Goal: Check status: Check status

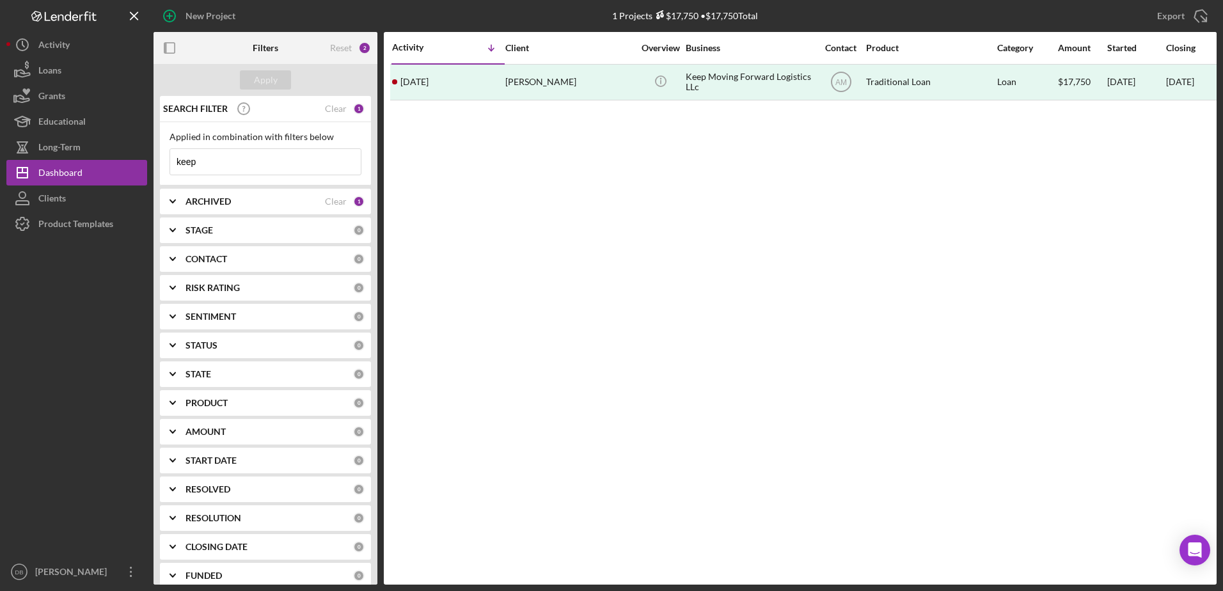
click at [354, 266] on div "CONTACT 0" at bounding box center [274, 259] width 179 height 26
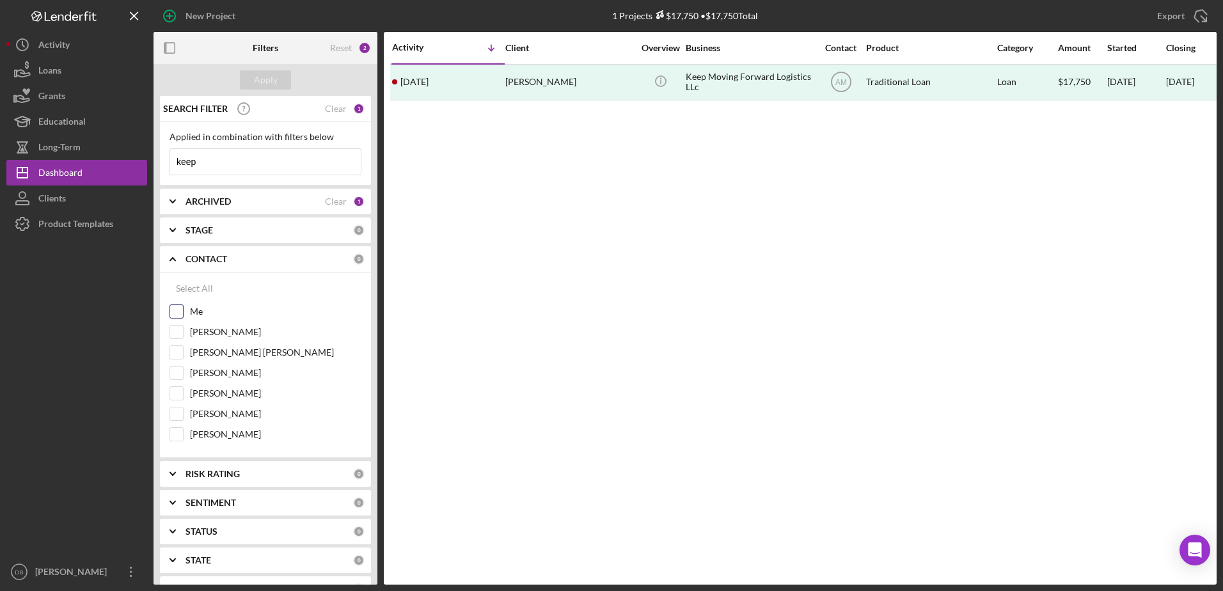
click at [172, 311] on input "Me" at bounding box center [176, 311] width 13 height 13
checkbox input "true"
click at [208, 170] on input "keep" at bounding box center [265, 162] width 191 height 26
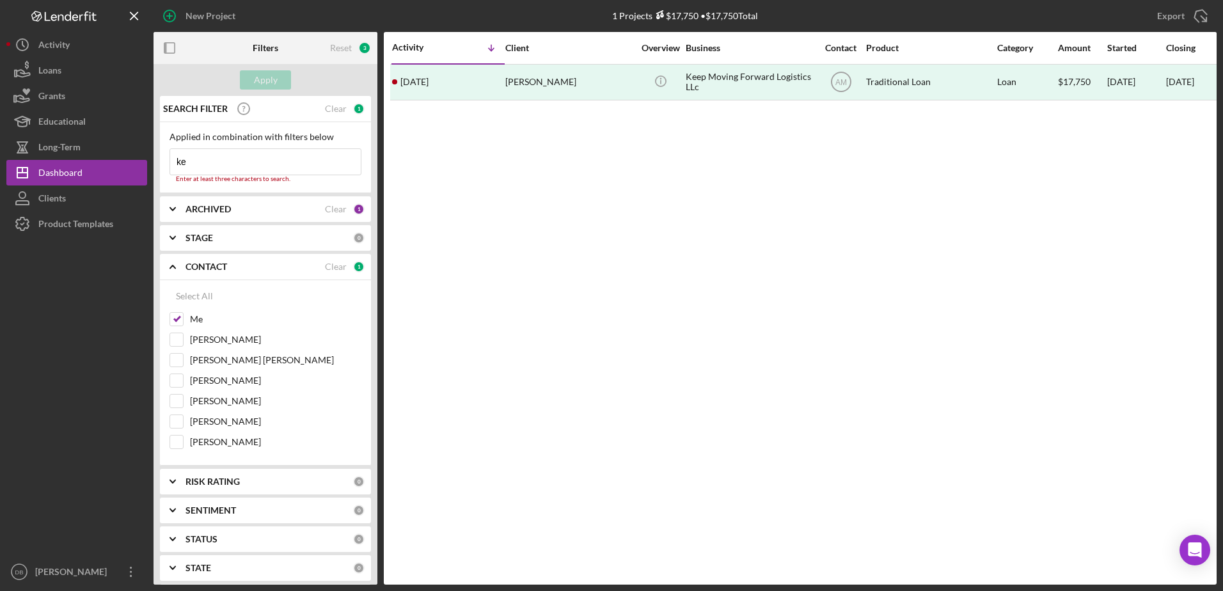
type input "k"
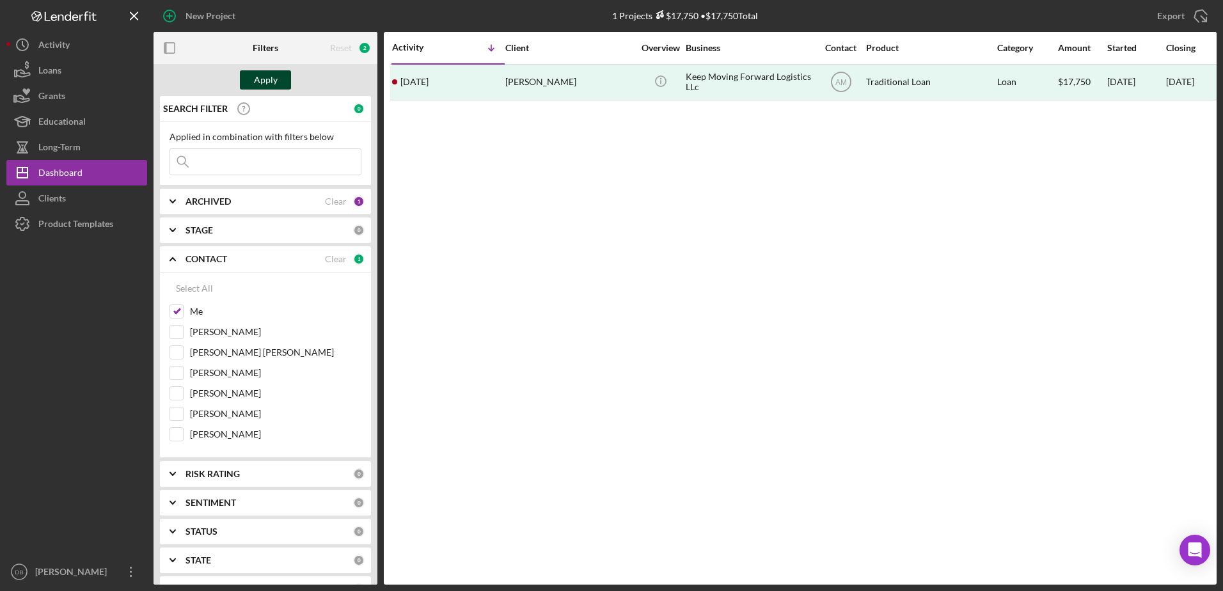
click at [279, 77] on button "Apply" at bounding box center [265, 79] width 51 height 19
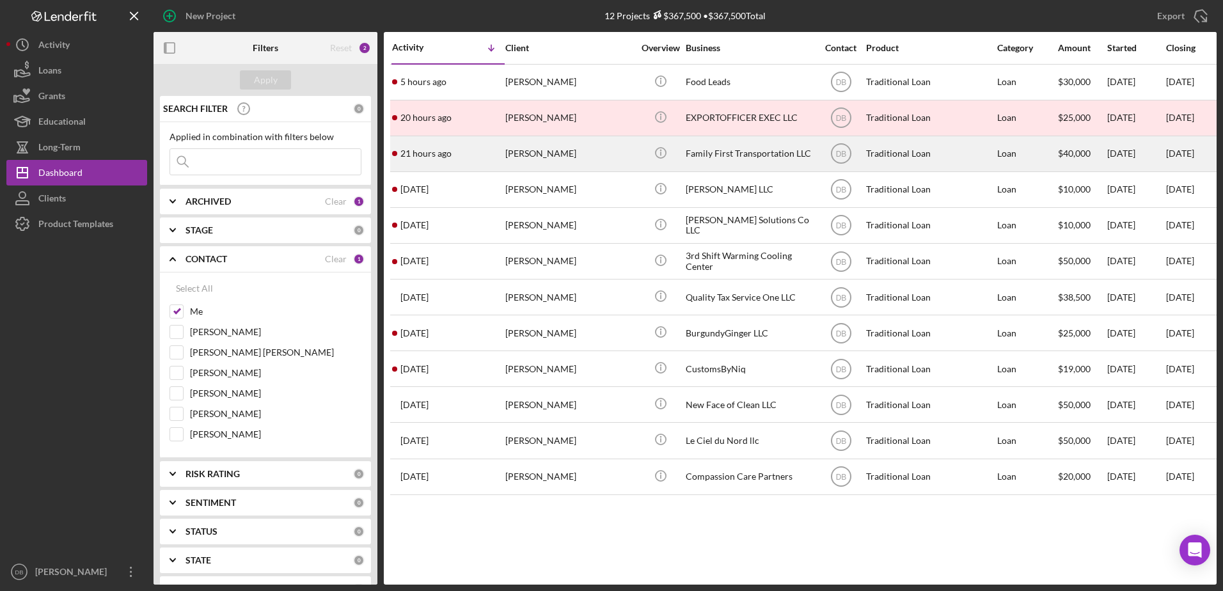
click at [614, 146] on div "[PERSON_NAME]" at bounding box center [569, 154] width 128 height 34
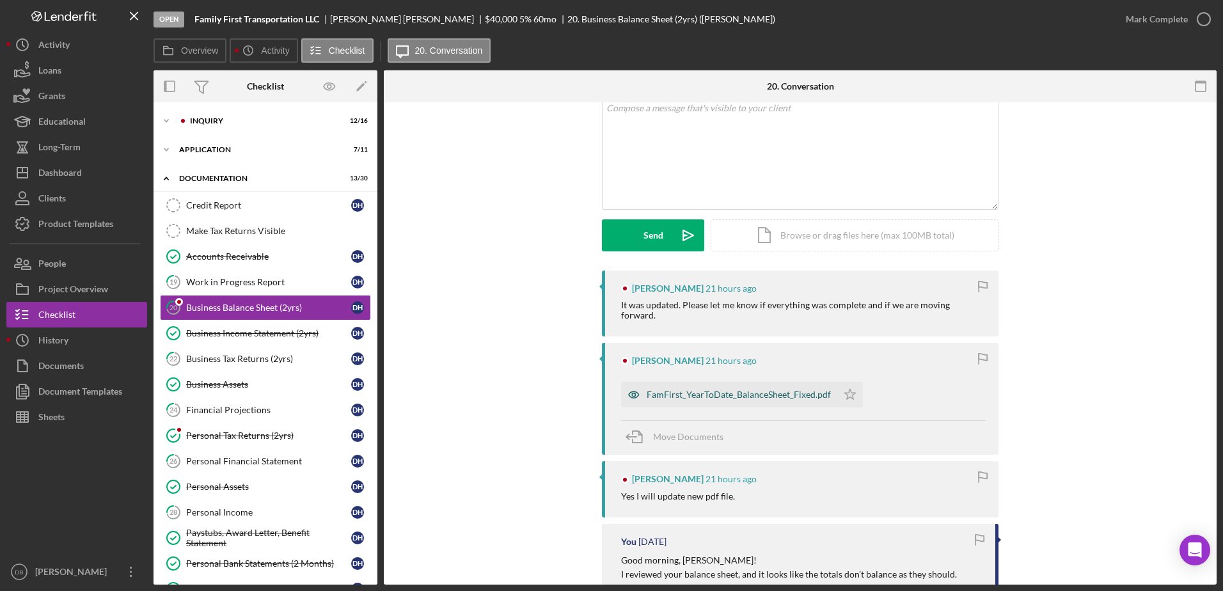
scroll to position [95, 0]
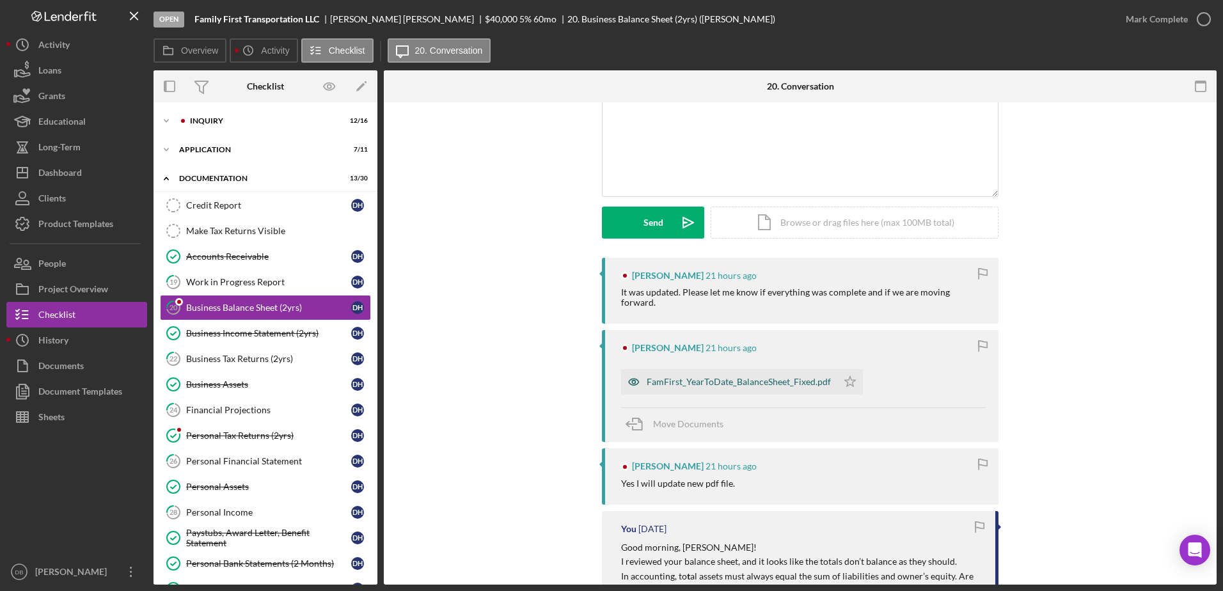
click at [763, 377] on div "FamFirst_YearToDate_BalanceSheet_Fixed.pdf" at bounding box center [729, 382] width 216 height 26
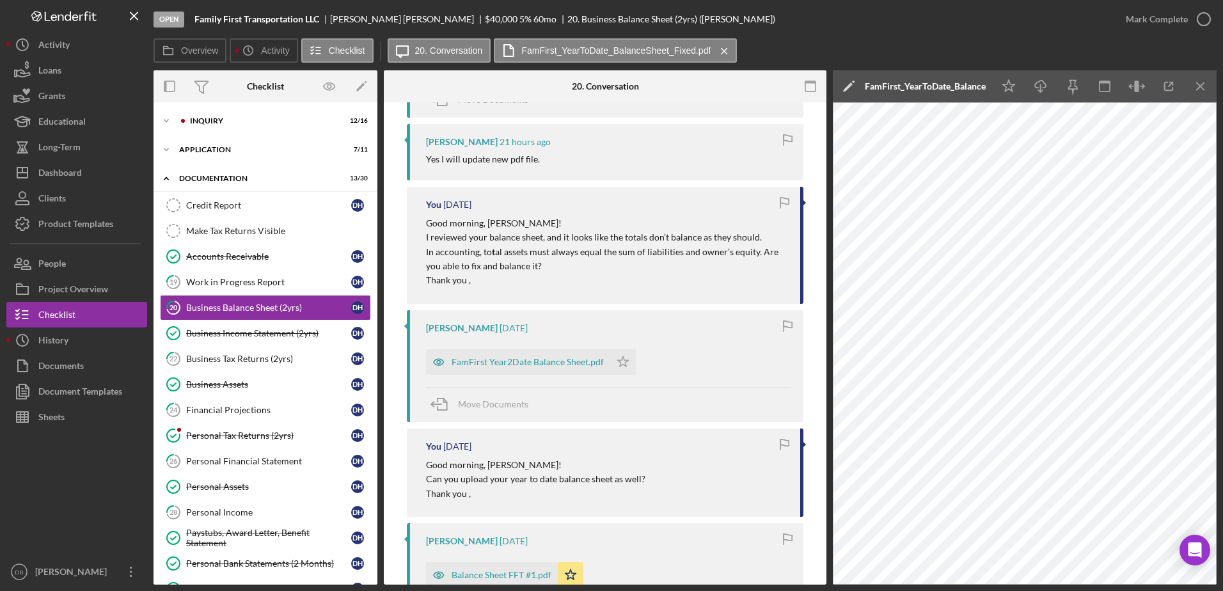
scroll to position [427, 0]
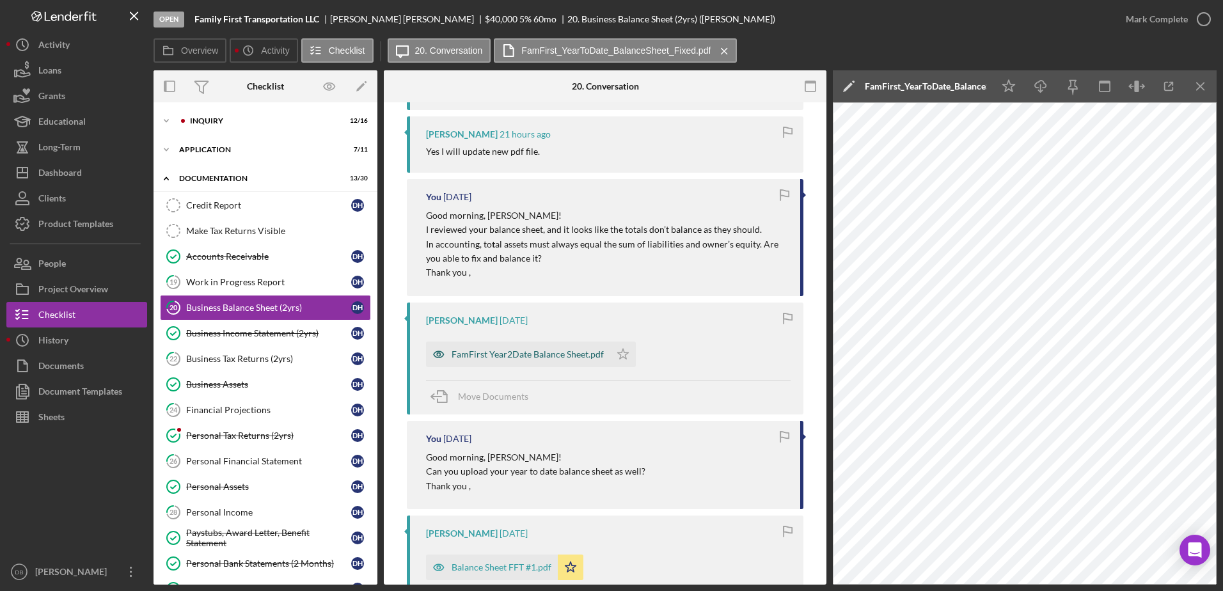
click at [512, 350] on div "FamFirst Year2Date Balance Sheet.pdf" at bounding box center [518, 354] width 184 height 26
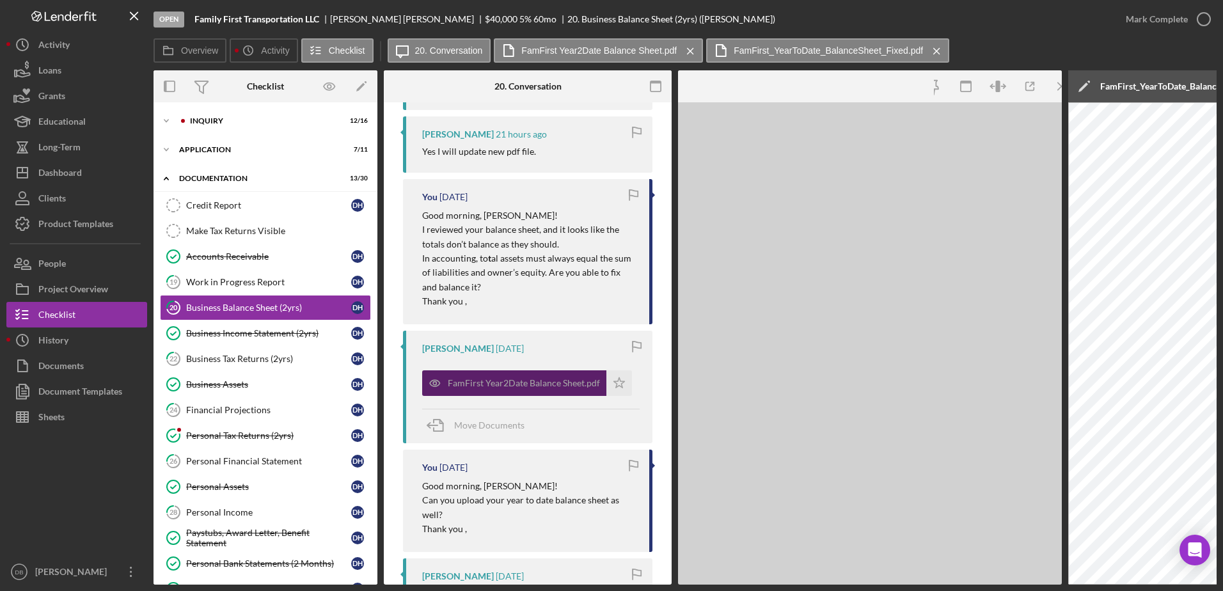
scroll to position [437, 0]
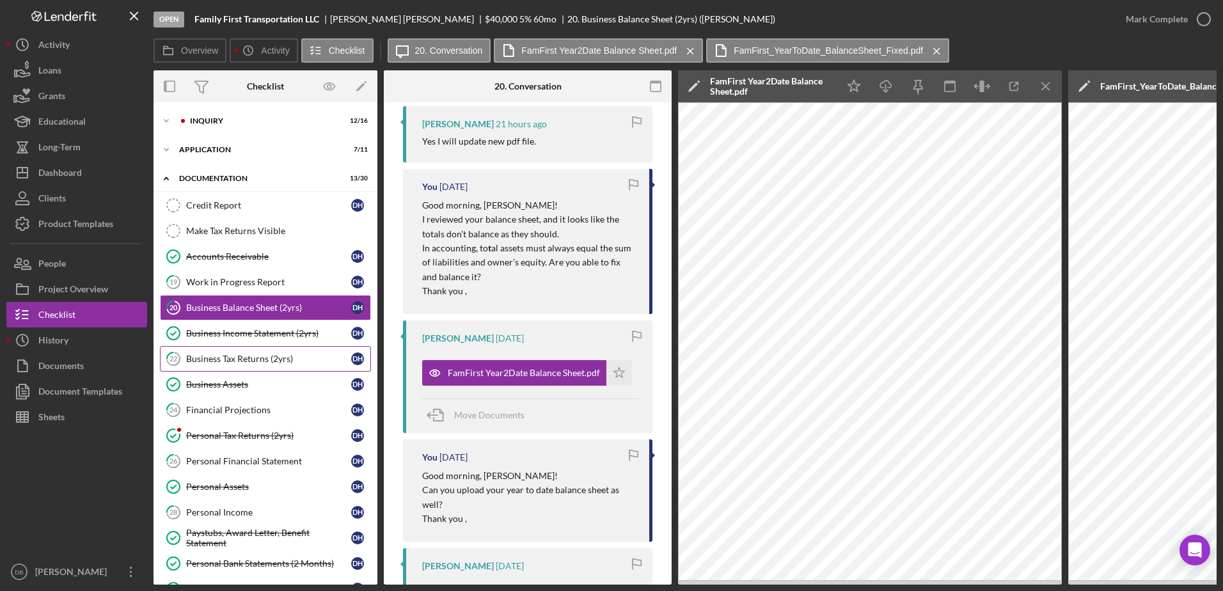
drag, startPoint x: 299, startPoint y: 357, endPoint x: 260, endPoint y: 363, distance: 40.2
click at [260, 363] on div "Business Tax Returns (2yrs)" at bounding box center [268, 359] width 165 height 10
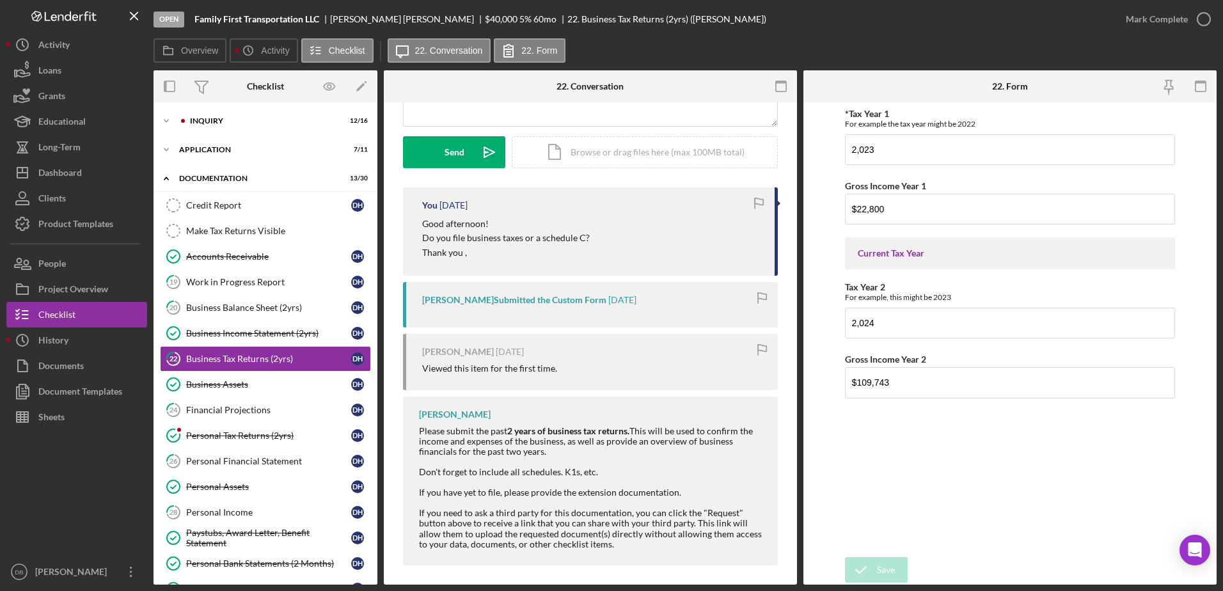
scroll to position [172, 0]
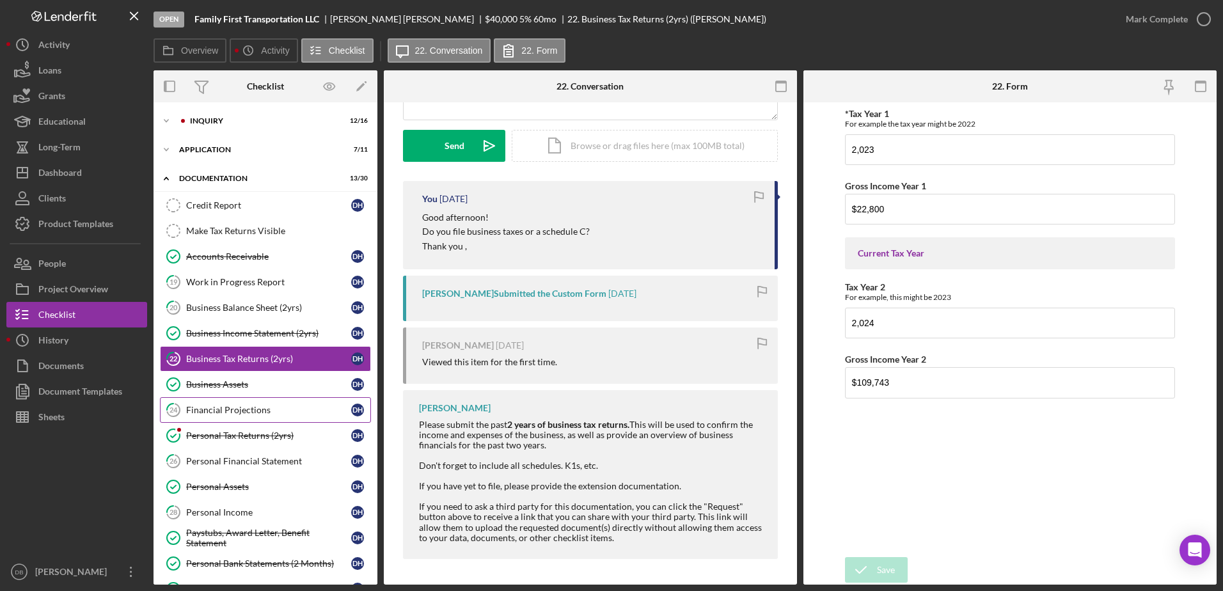
click at [244, 407] on div "Financial Projections" at bounding box center [268, 410] width 165 height 10
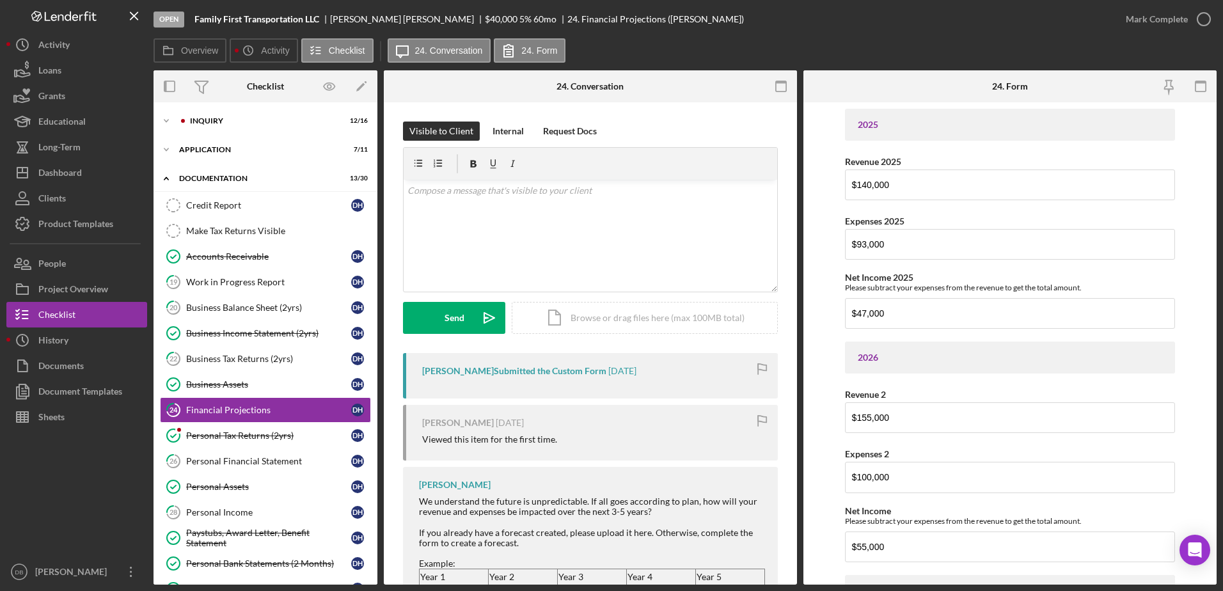
scroll to position [91, 0]
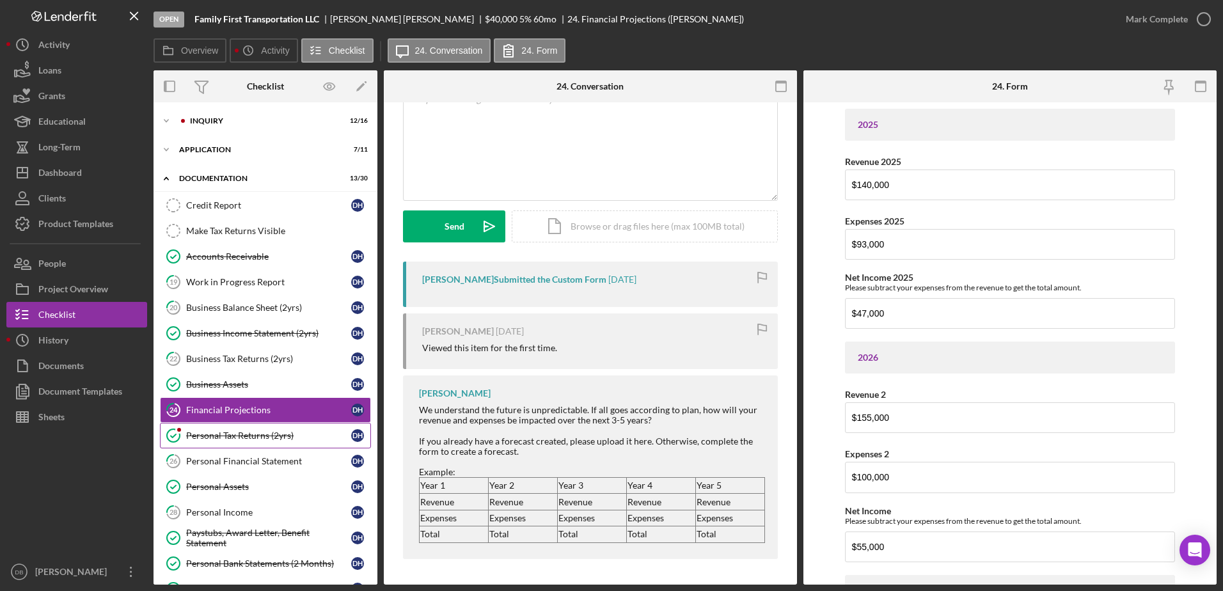
click at [286, 437] on div "Personal Tax Returns (2yrs)" at bounding box center [268, 435] width 165 height 10
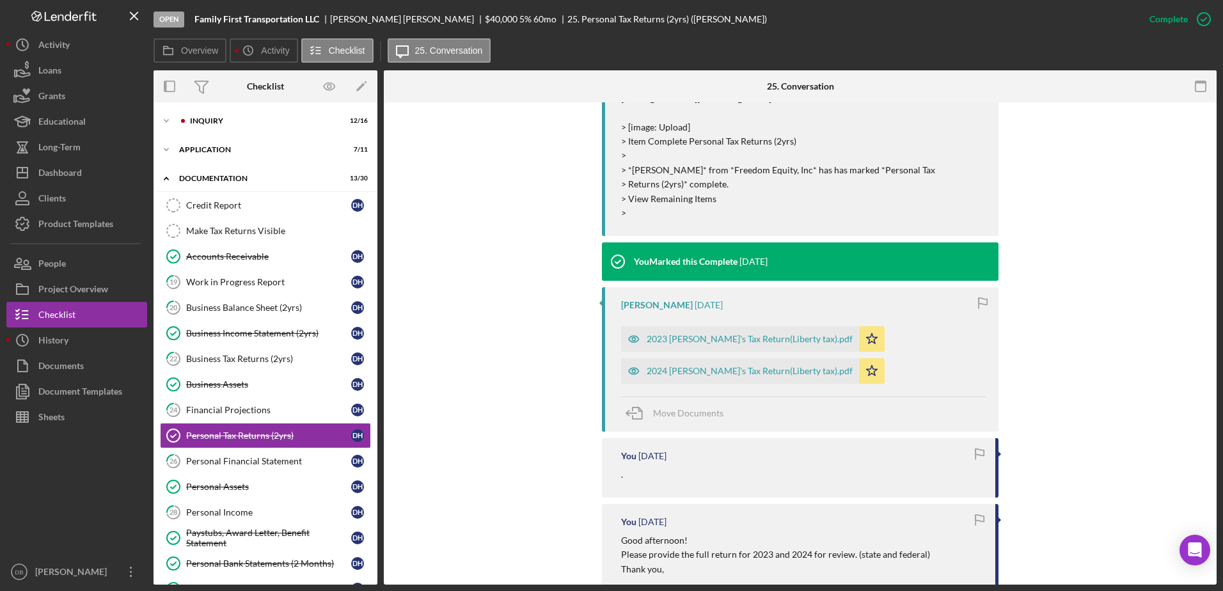
scroll to position [588, 0]
click at [737, 345] on div "2023 [PERSON_NAME]'s Tax Return(Liberty tax).pdf" at bounding box center [740, 338] width 238 height 26
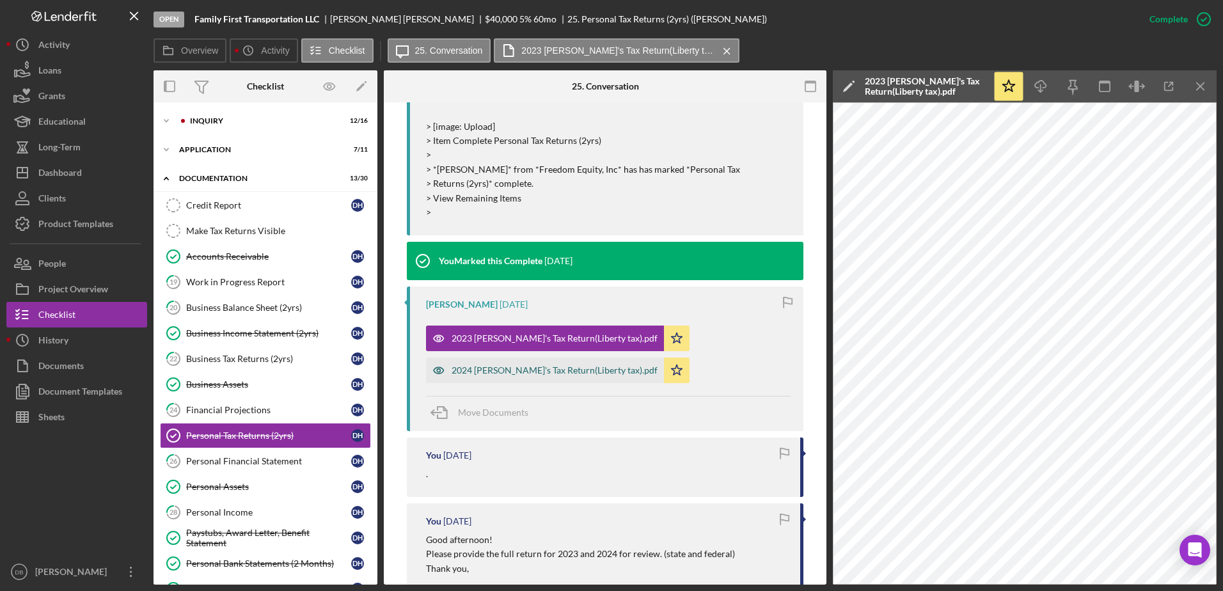
click at [535, 370] on div "2024 [PERSON_NAME]'s Tax Return(Liberty tax).pdf" at bounding box center [554, 370] width 206 height 10
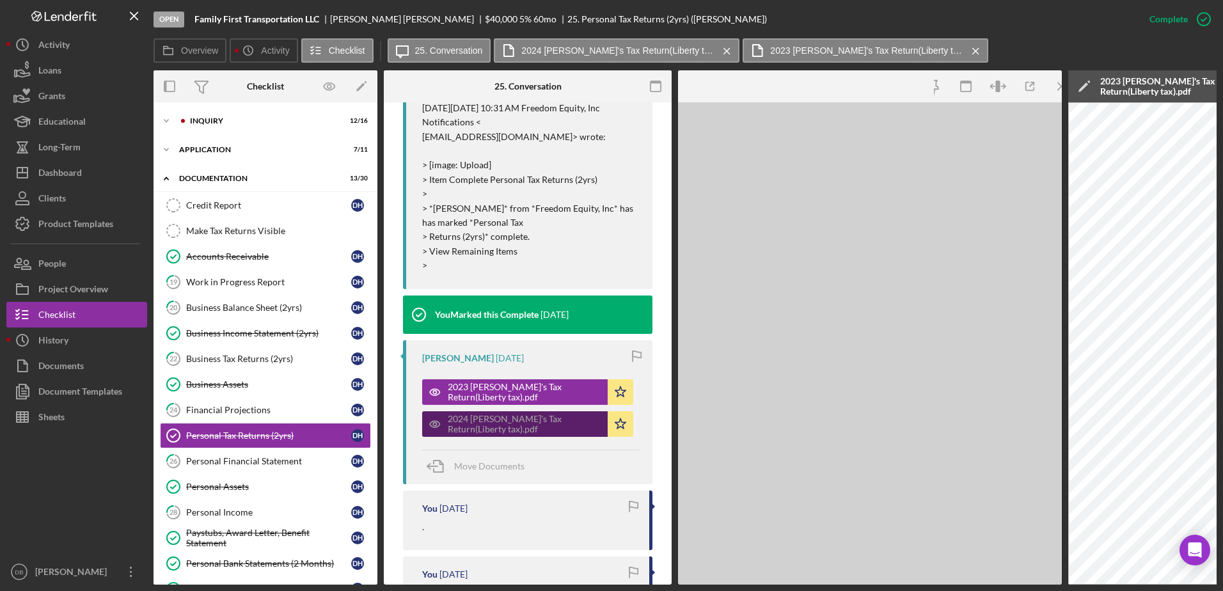
scroll to position [613, 0]
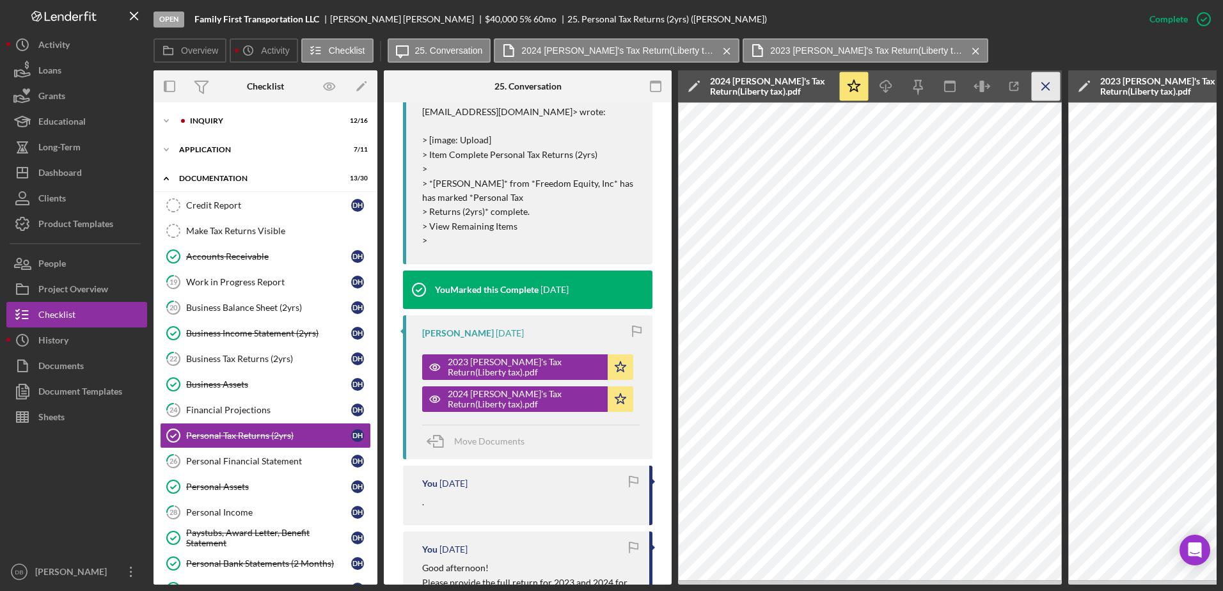
click at [1045, 88] on icon "Icon/Menu Close" at bounding box center [1045, 86] width 29 height 29
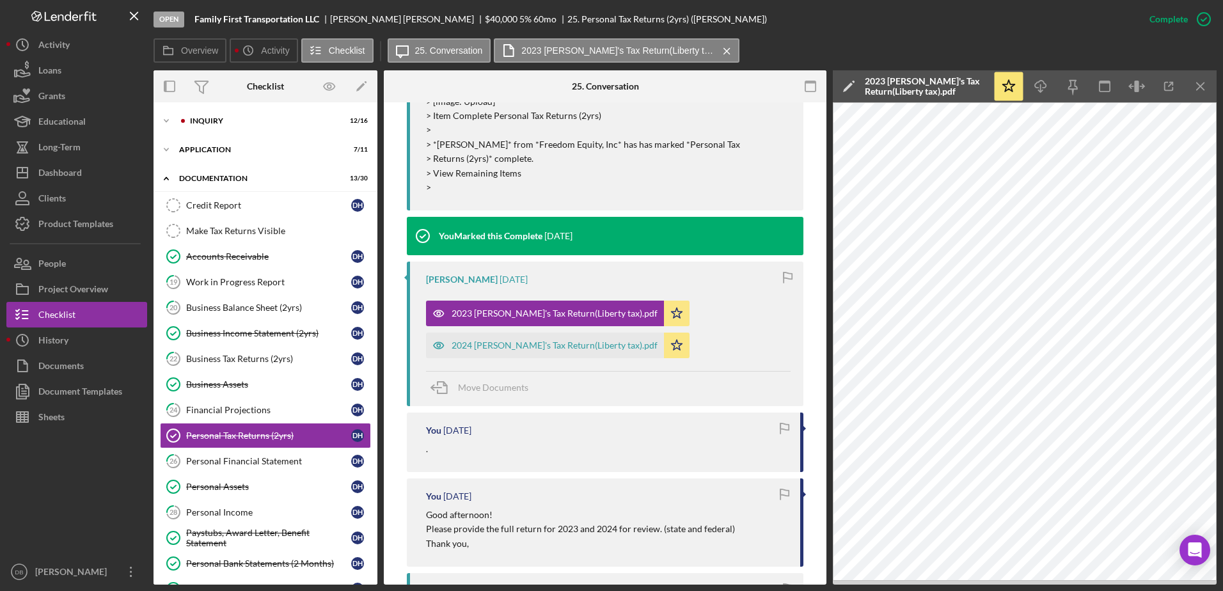
scroll to position [588, 0]
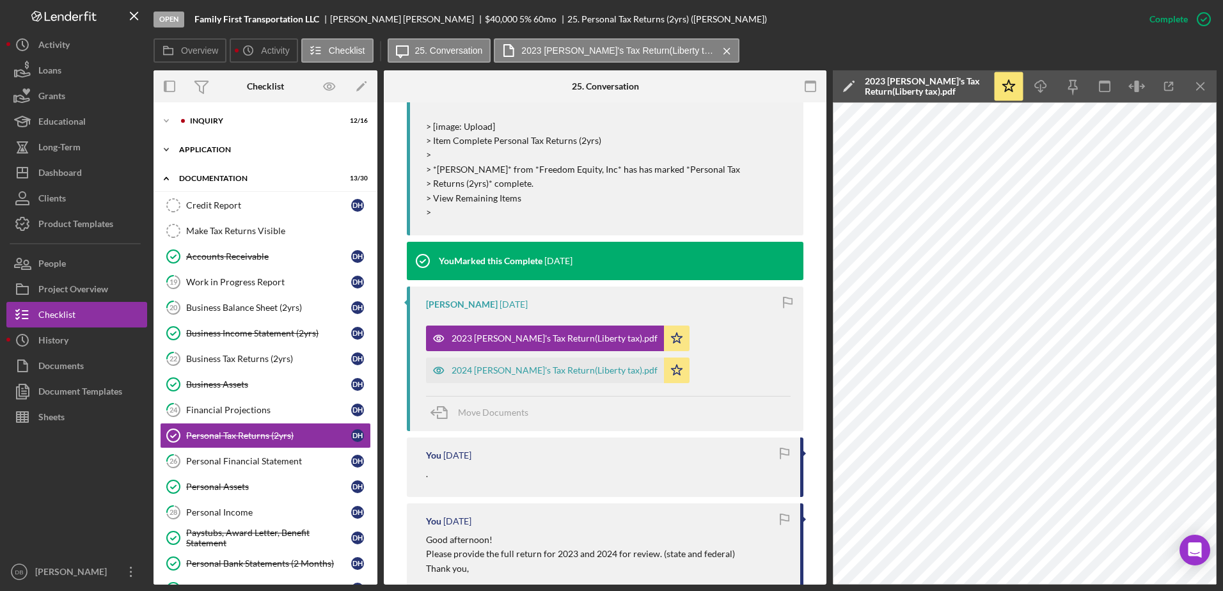
click at [168, 148] on icon "Icon/Expander" at bounding box center [166, 150] width 26 height 26
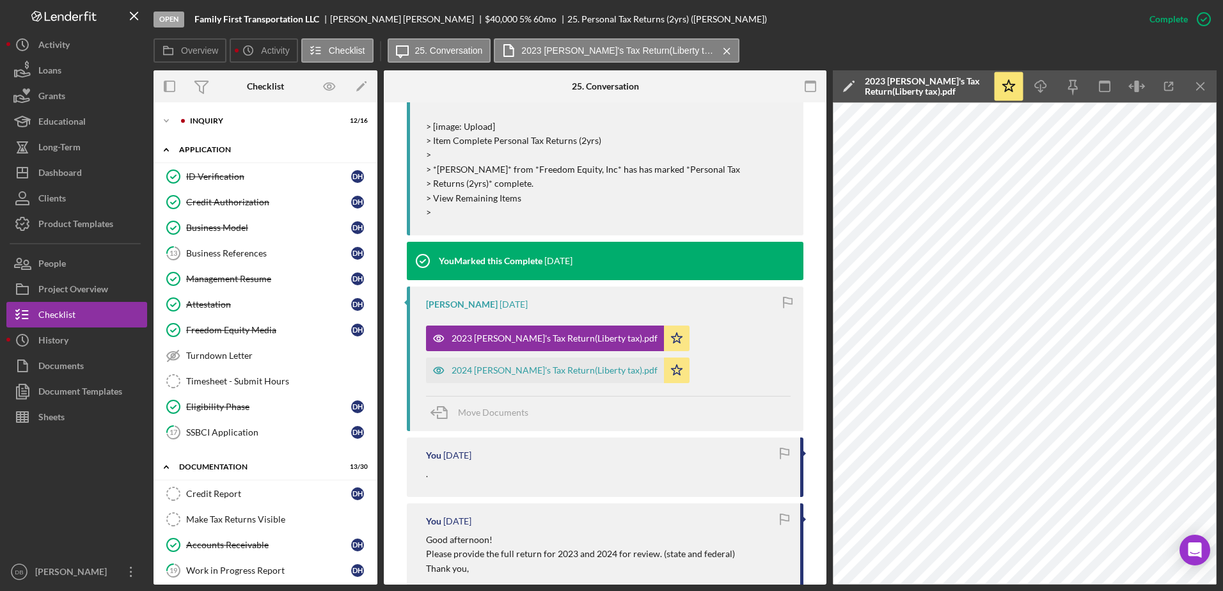
click at [168, 148] on icon "Icon/Expander" at bounding box center [166, 150] width 26 height 26
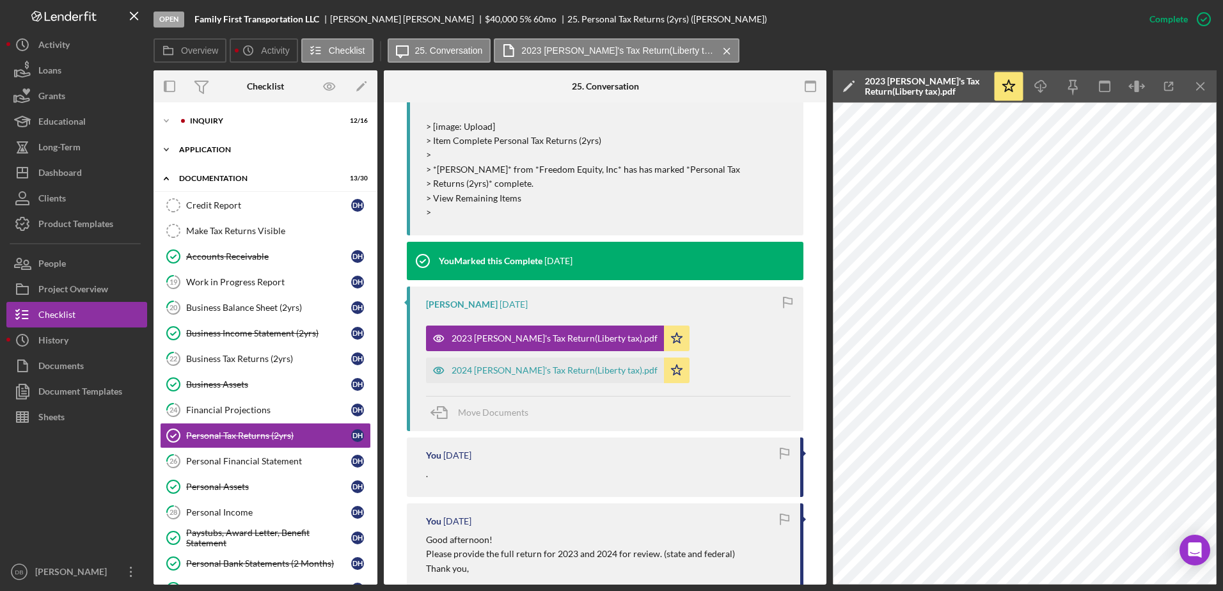
click at [168, 148] on icon "Icon/Expander" at bounding box center [166, 150] width 26 height 26
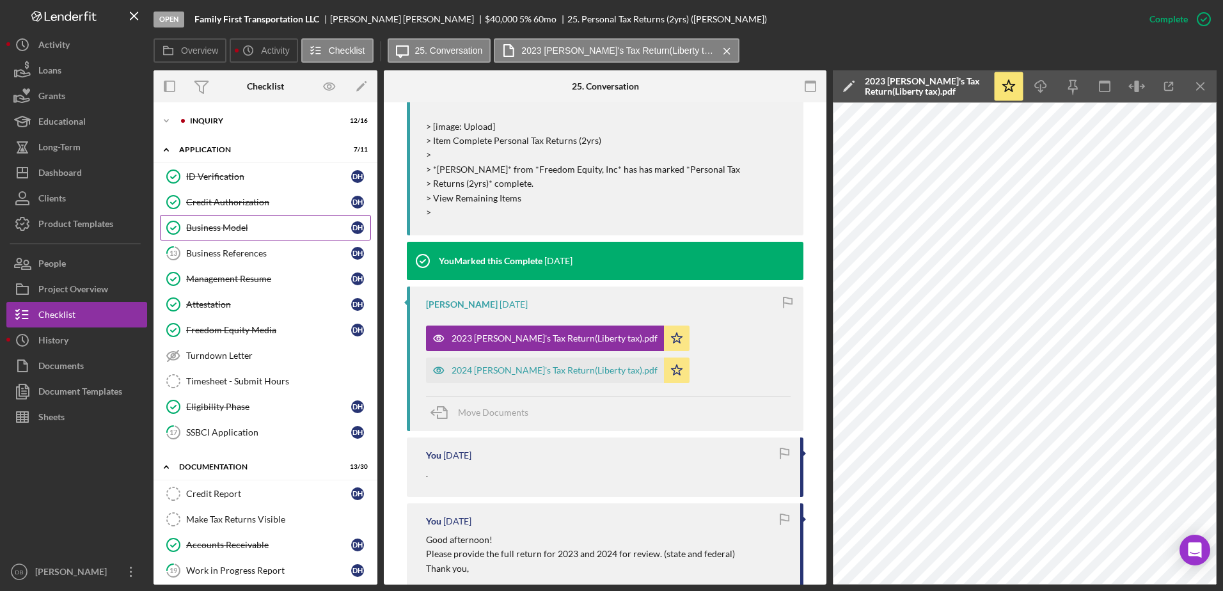
click at [224, 231] on div "Business Model" at bounding box center [268, 228] width 165 height 10
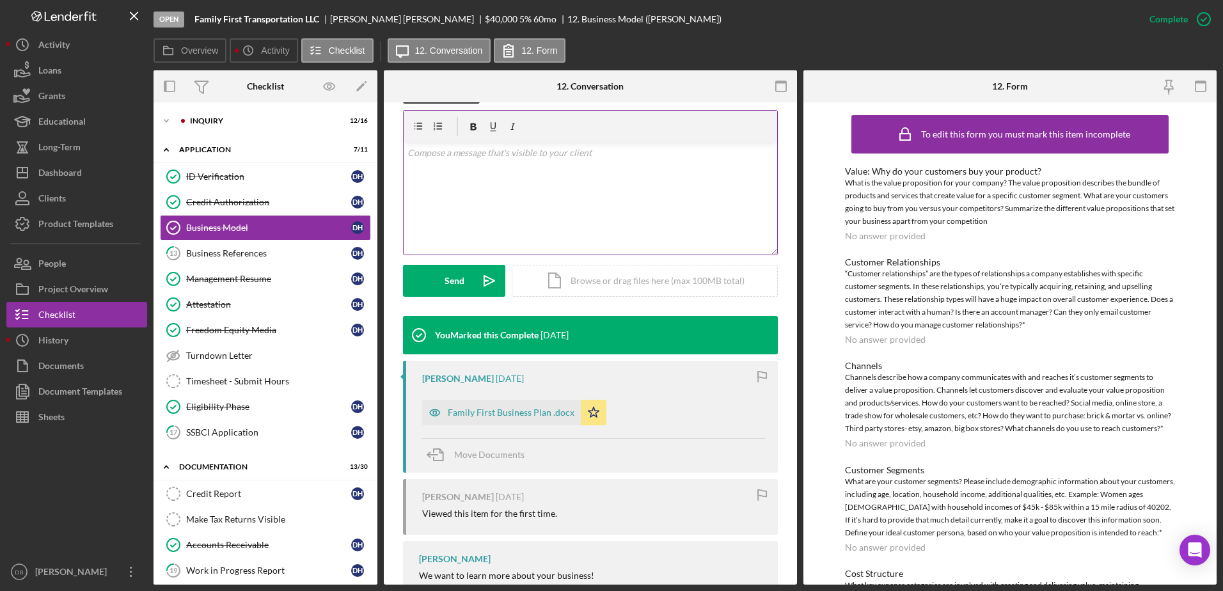
scroll to position [282, 0]
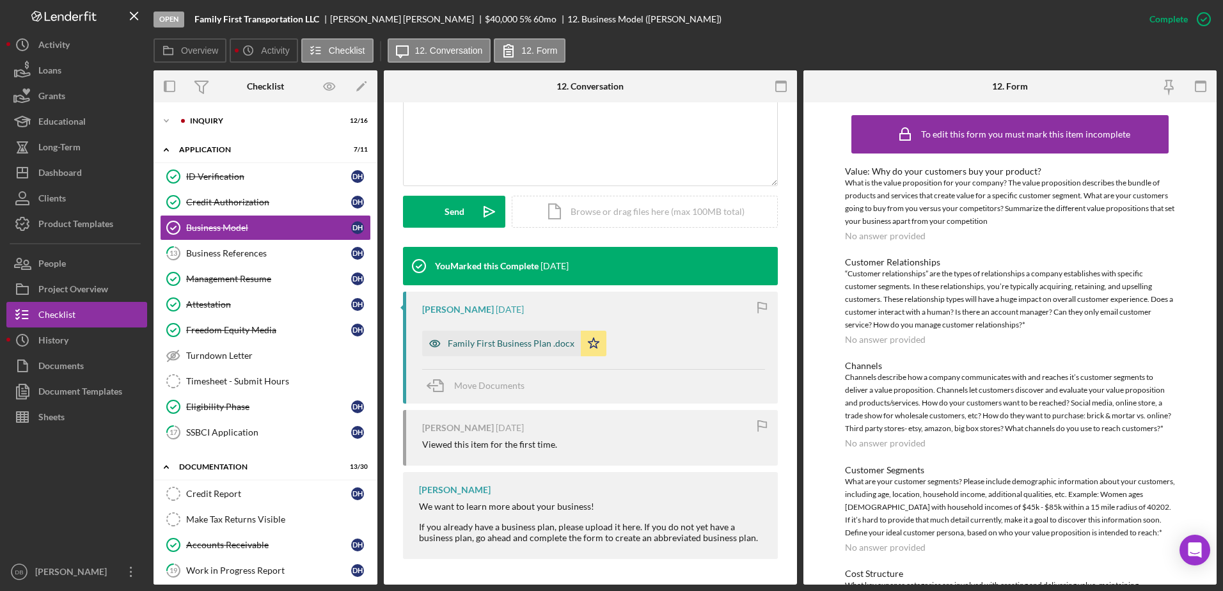
click at [513, 350] on div "Family First Business Plan .docx" at bounding box center [501, 344] width 159 height 26
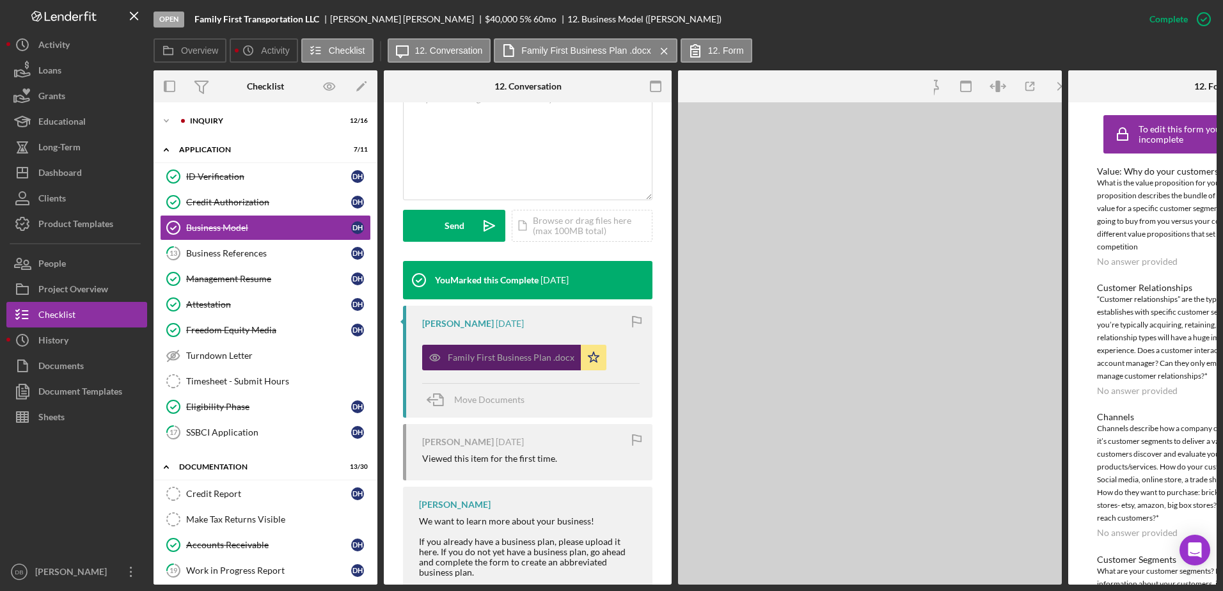
scroll to position [296, 0]
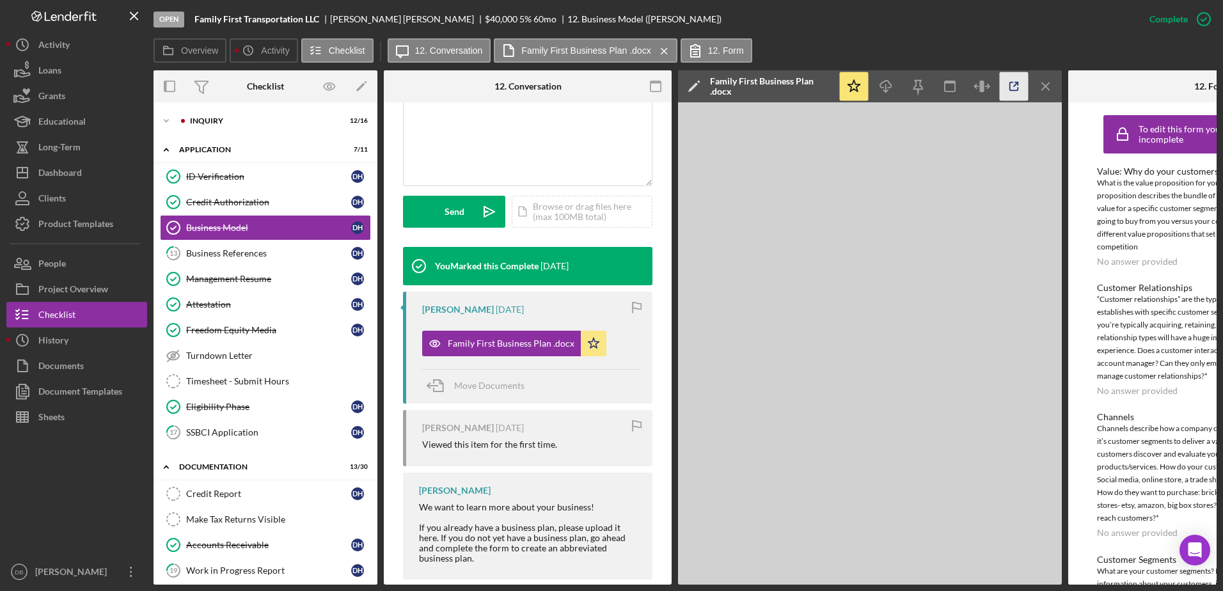
click at [1003, 89] on icon "button" at bounding box center [1013, 86] width 29 height 29
